Goal: Obtain resource: Download file/media

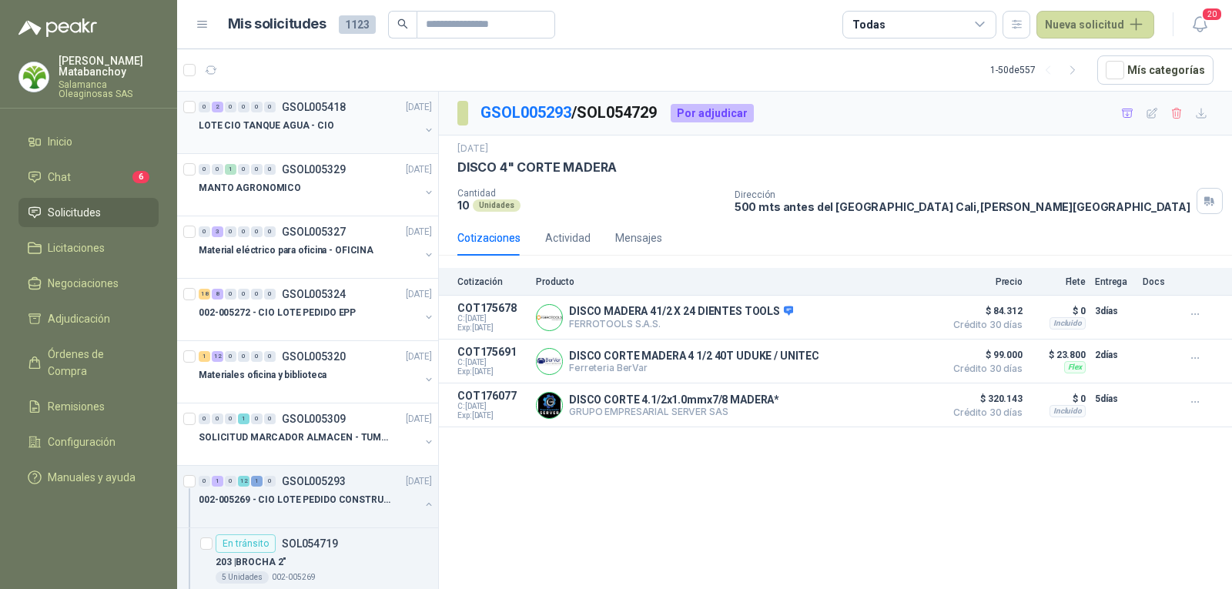
click at [343, 107] on p "GSOL005418" at bounding box center [314, 107] width 64 height 11
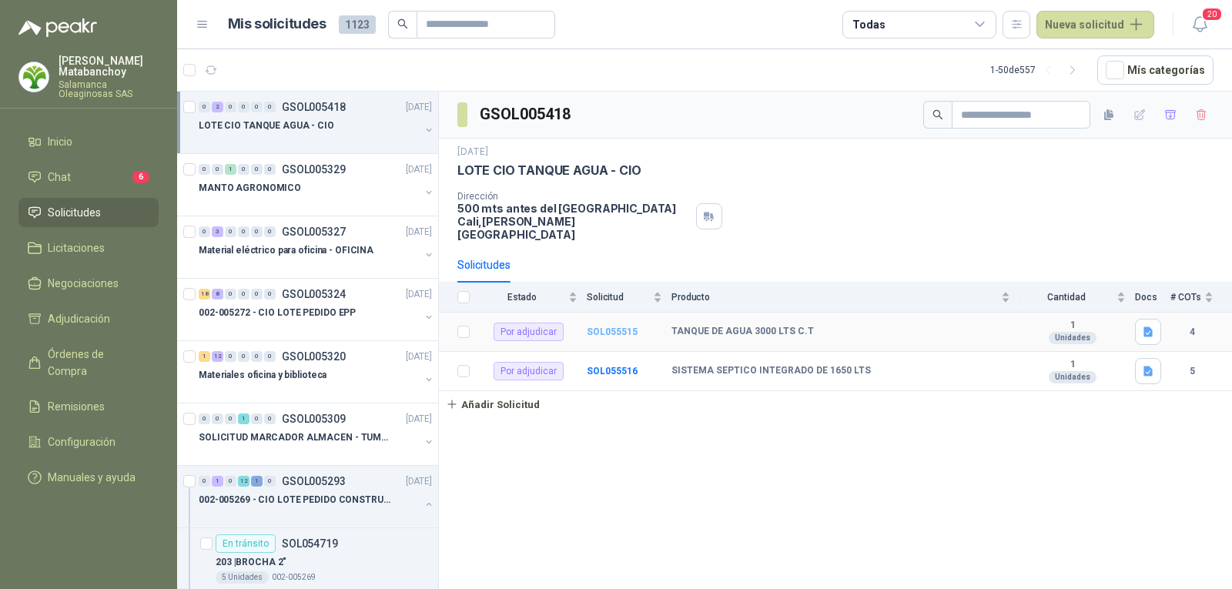
click at [607, 326] on b "SOL055515" at bounding box center [612, 331] width 51 height 11
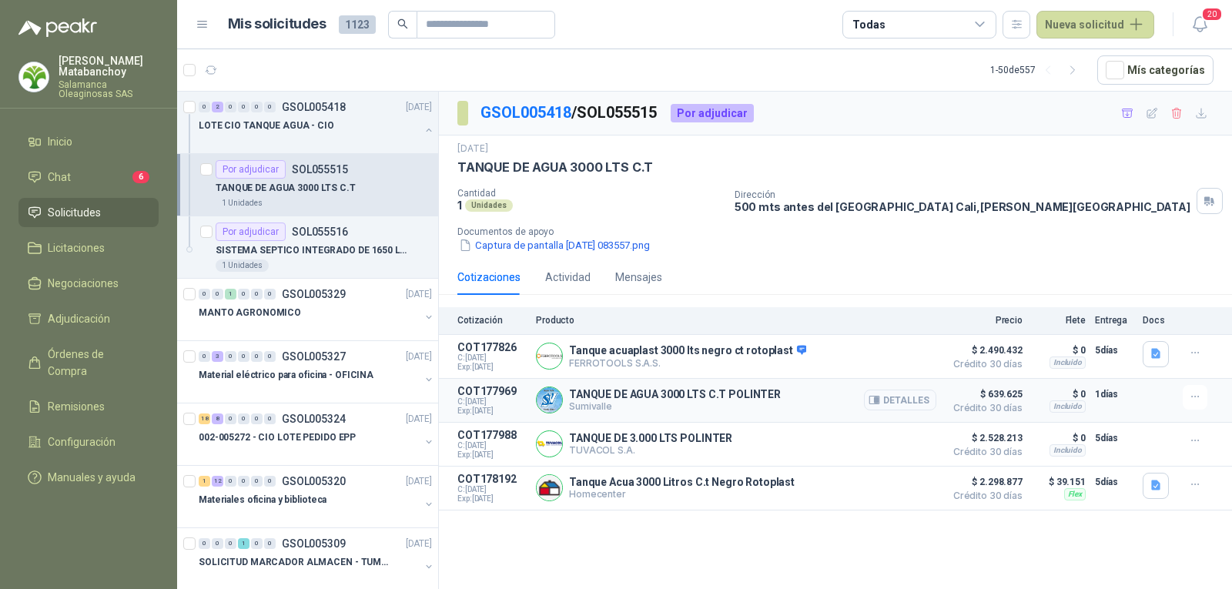
click at [919, 403] on button "Detalles" at bounding box center [900, 400] width 72 height 21
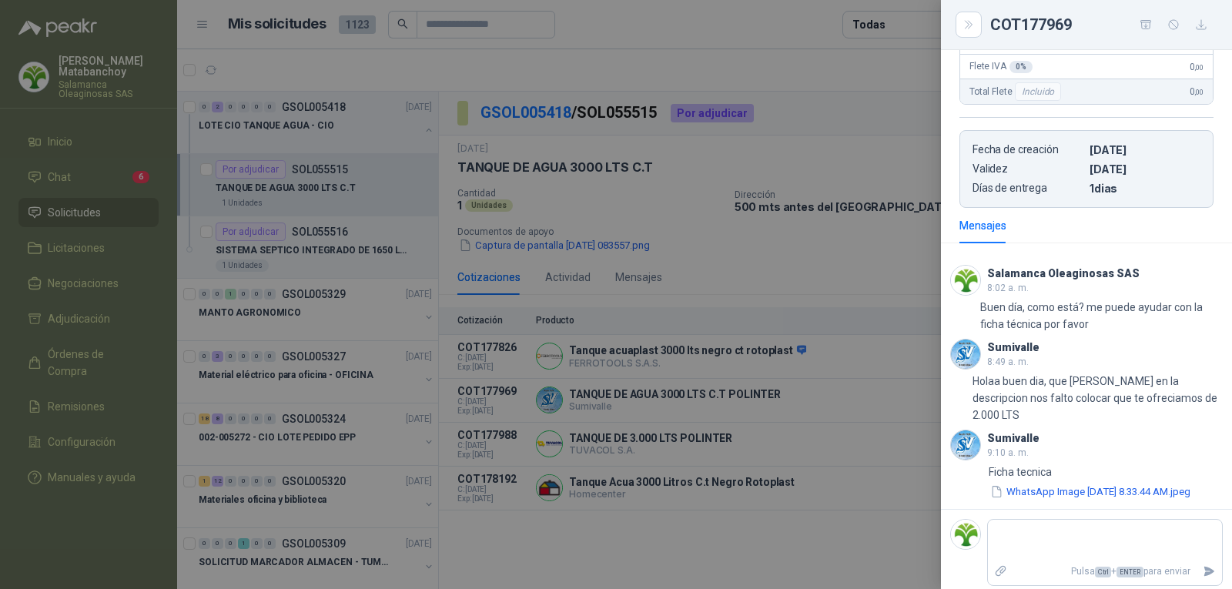
scroll to position [312, 0]
click at [1078, 483] on button "WhatsApp Image 2025-09-12 at 8.33.44 AM.jpeg" at bounding box center [1089, 491] width 203 height 16
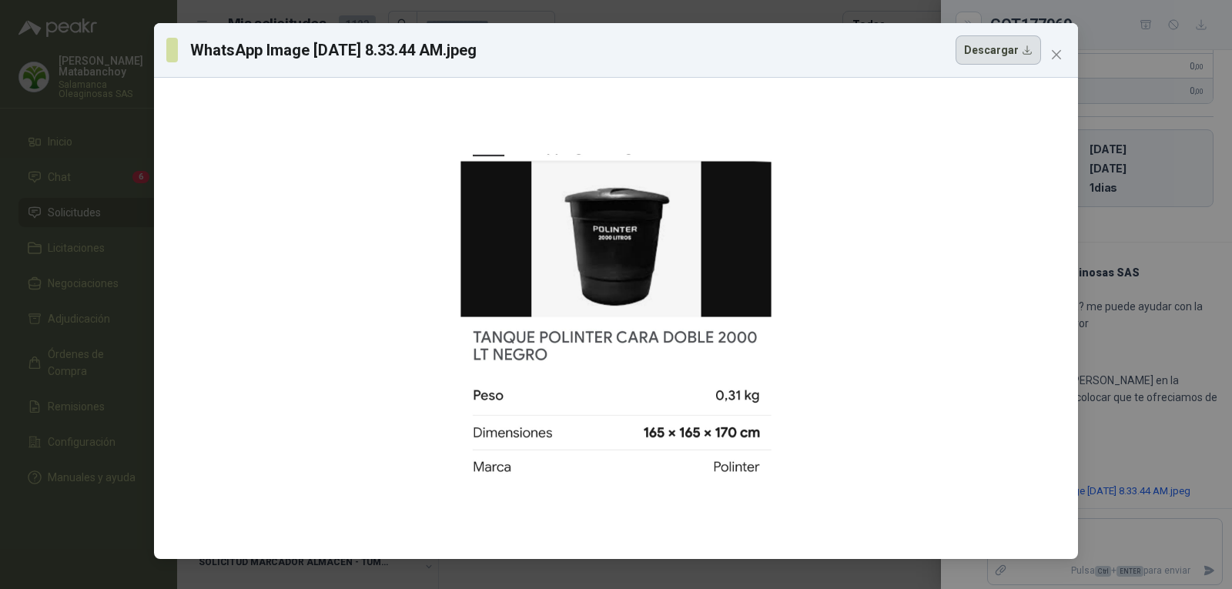
click at [1014, 48] on button "Descargar" at bounding box center [997, 49] width 85 height 29
click at [1058, 45] on button "Close" at bounding box center [1056, 54] width 25 height 25
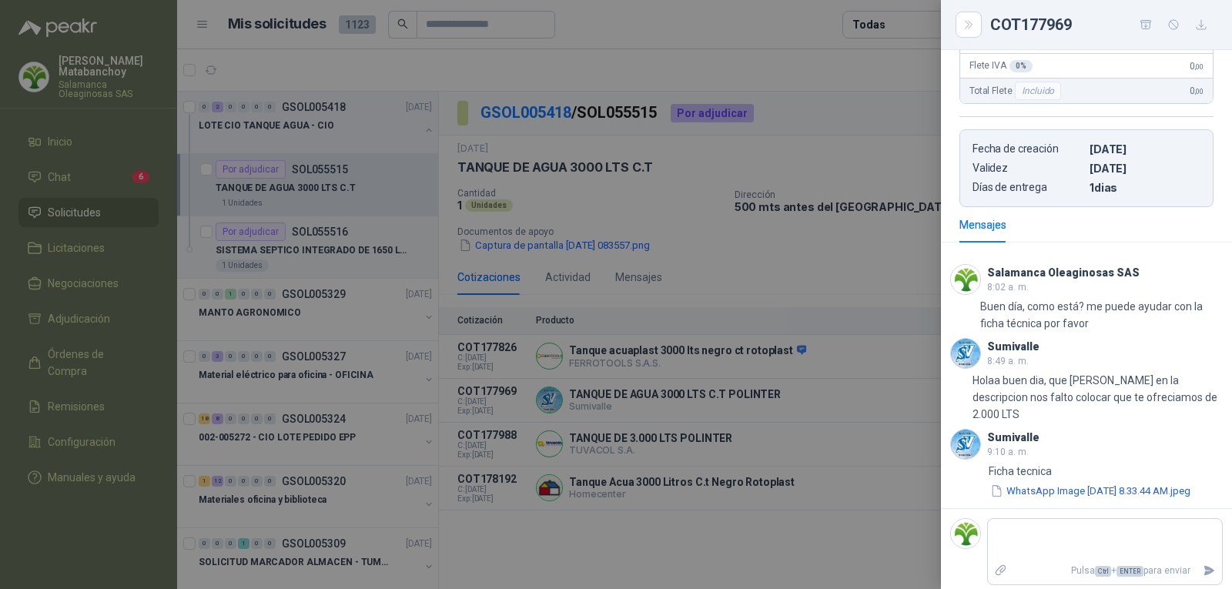
click at [697, 266] on div at bounding box center [616, 294] width 1232 height 589
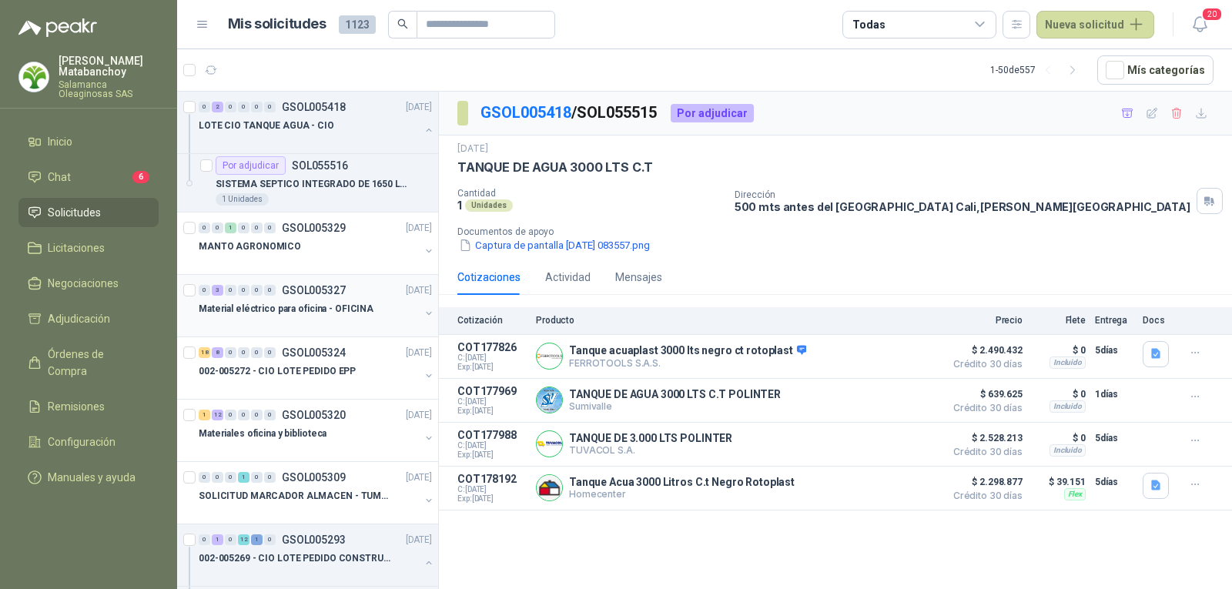
scroll to position [308, 0]
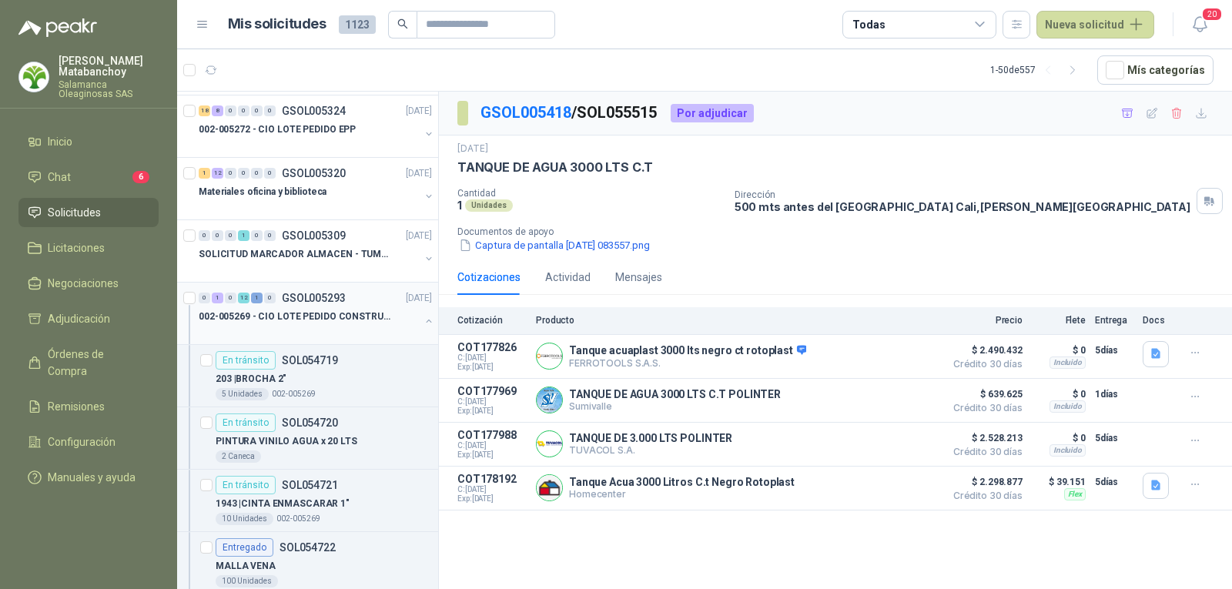
click at [349, 318] on p "002-005269 - CIO LOTE PEDIDO CONSTRUCCION" at bounding box center [295, 316] width 192 height 15
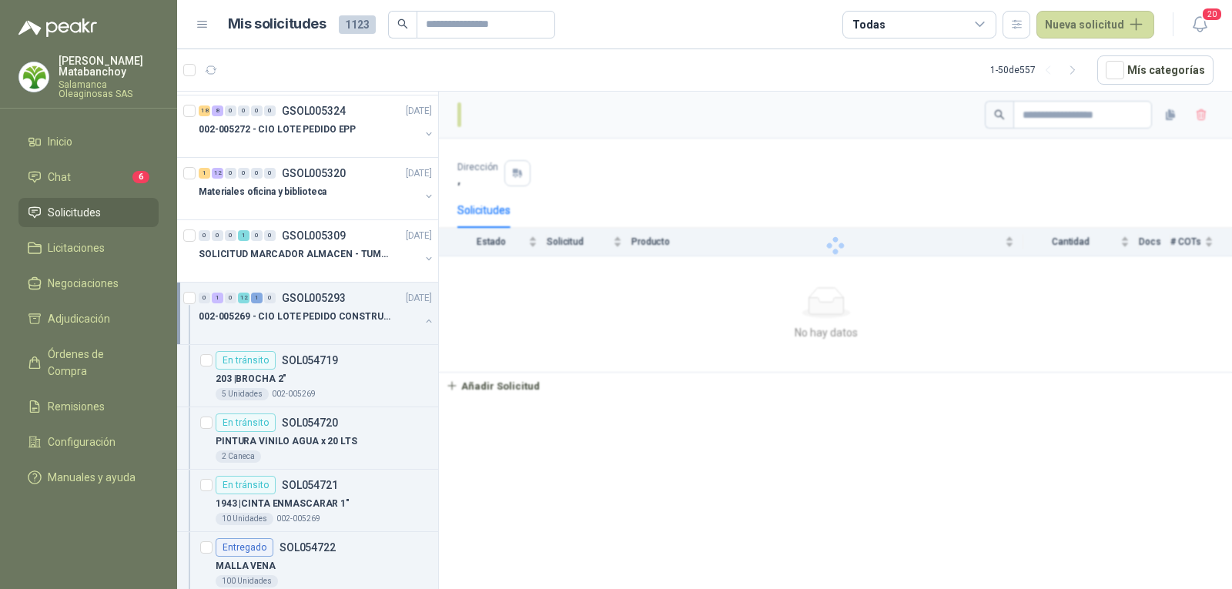
scroll to position [462, 0]
